Goal: Information Seeking & Learning: Learn about a topic

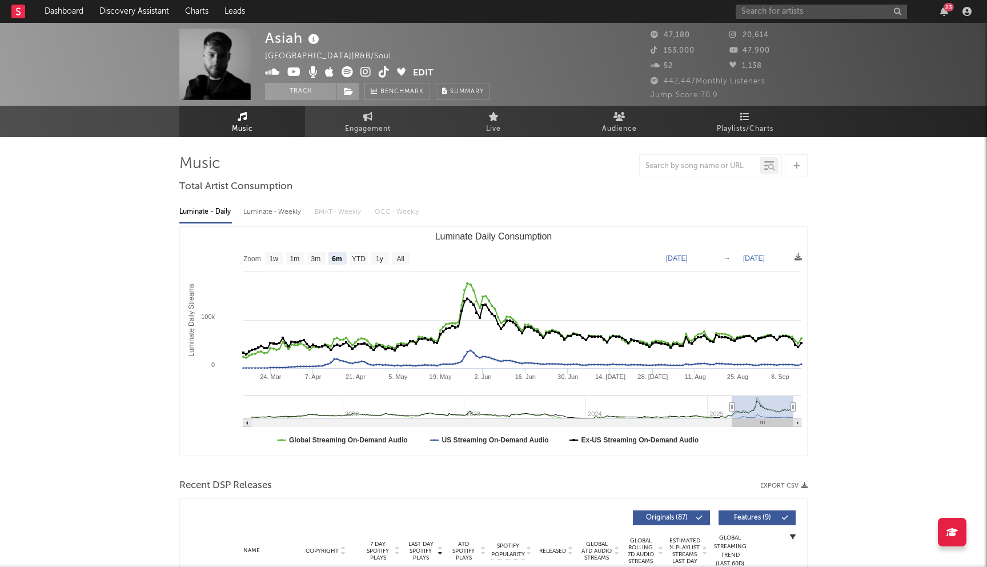
select select "6m"
click at [764, 14] on input "text" at bounding box center [821, 12] width 171 height 14
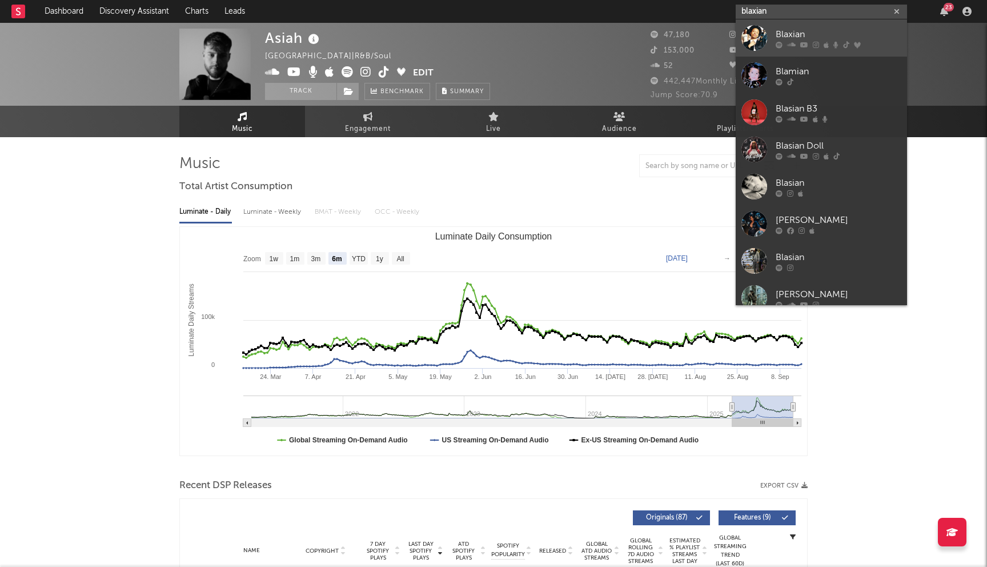
type input "blaxian"
click at [770, 36] on link "Blaxian" at bounding box center [821, 37] width 171 height 37
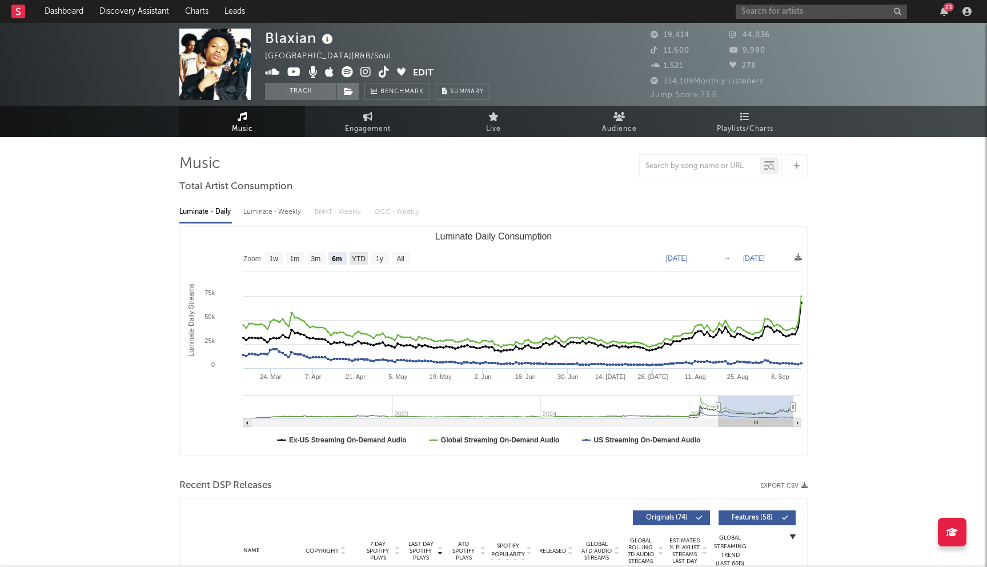
click at [355, 255] on text "YTD" at bounding box center [359, 259] width 14 height 8
select select "YTD"
type input "[DATE]"
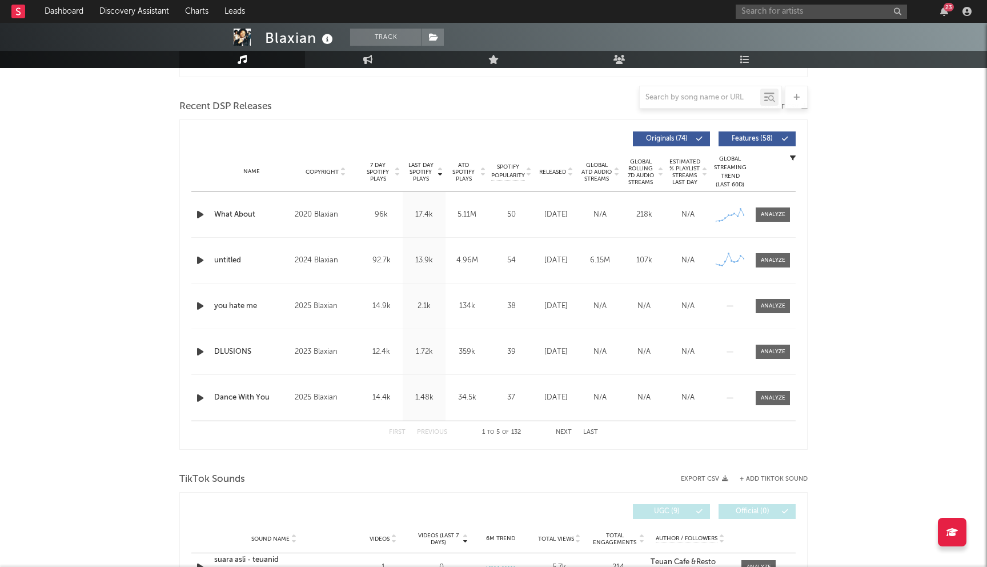
scroll to position [317, 0]
